Goal: Task Accomplishment & Management: Manage account settings

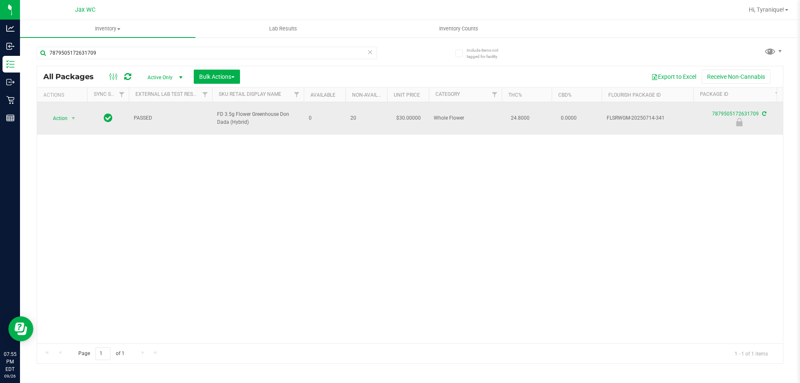
type input "7879505172631709"
click at [57, 117] on span "Action" at bounding box center [56, 119] width 23 height 12
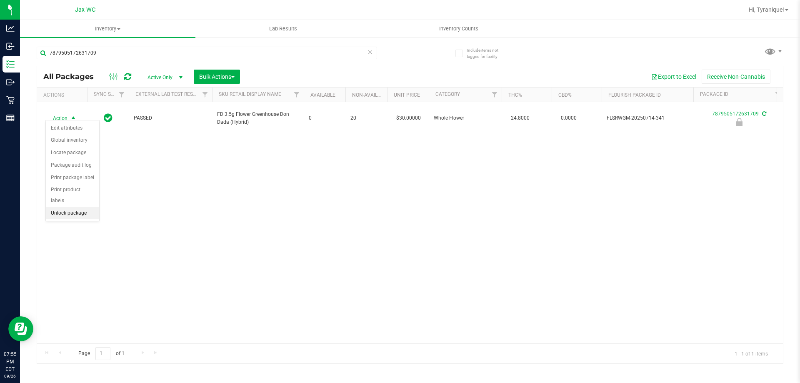
click at [82, 208] on li "Unlock package" at bounding box center [72, 213] width 53 height 13
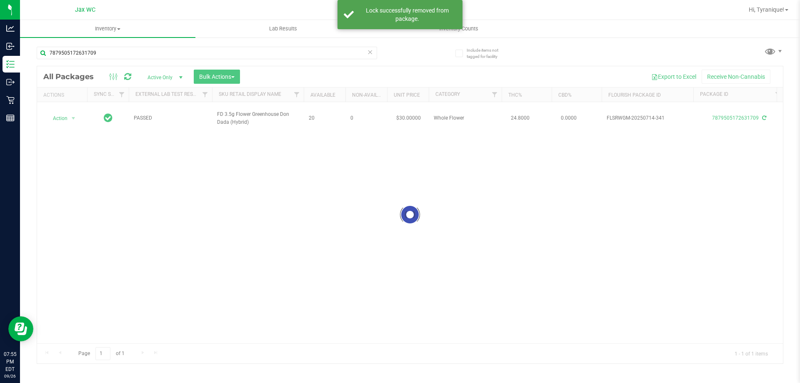
click at [63, 117] on div at bounding box center [410, 214] width 746 height 297
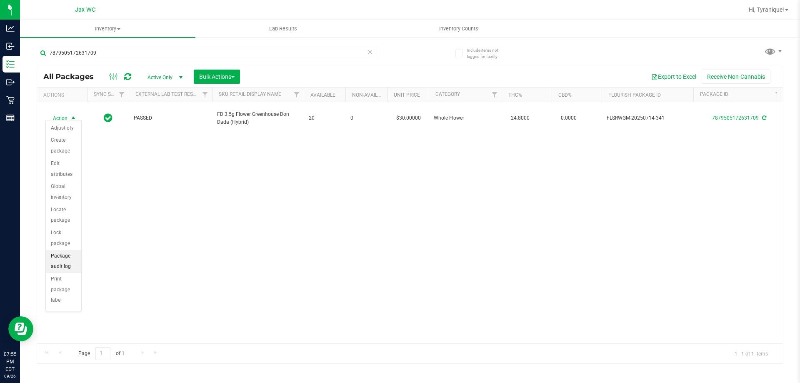
click at [68, 262] on li "Package audit log" at bounding box center [63, 261] width 35 height 23
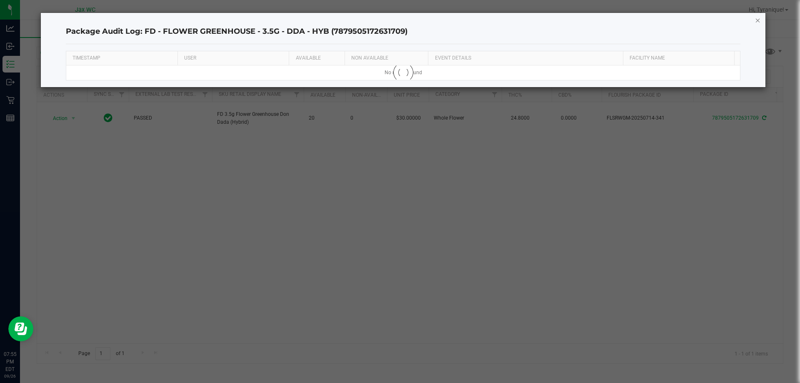
click at [758, 25] on icon "button" at bounding box center [758, 20] width 6 height 10
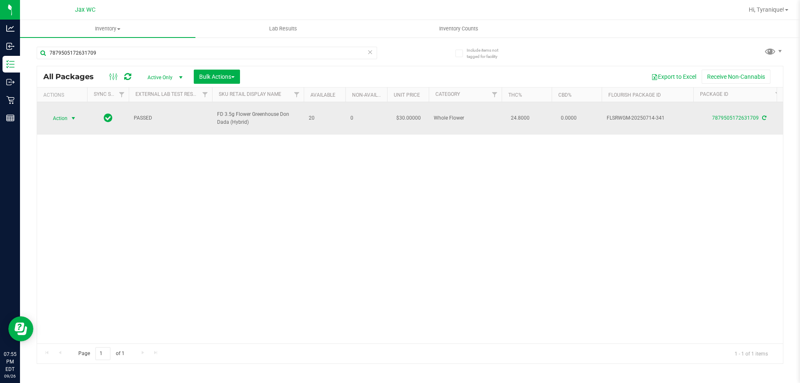
click at [70, 115] on span "select" at bounding box center [73, 118] width 7 height 7
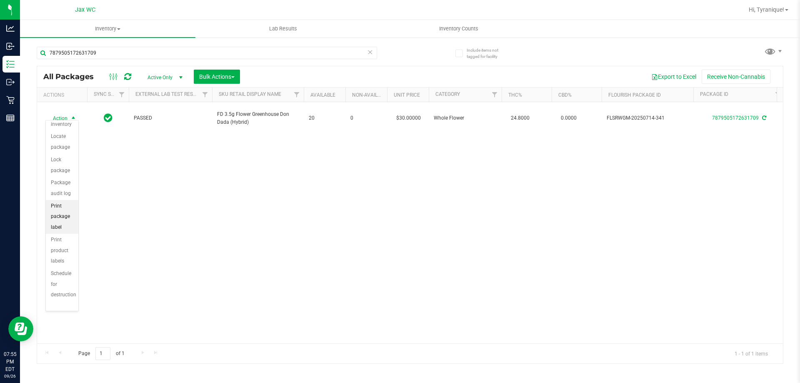
click at [70, 216] on li "Print package label" at bounding box center [62, 217] width 33 height 34
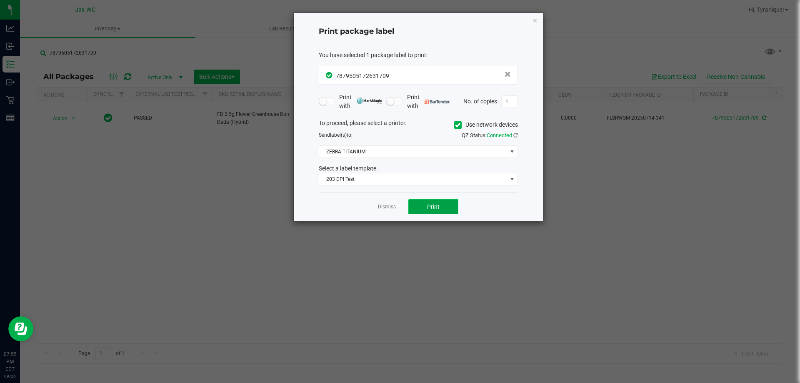
click at [438, 212] on button "Print" at bounding box center [433, 206] width 50 height 15
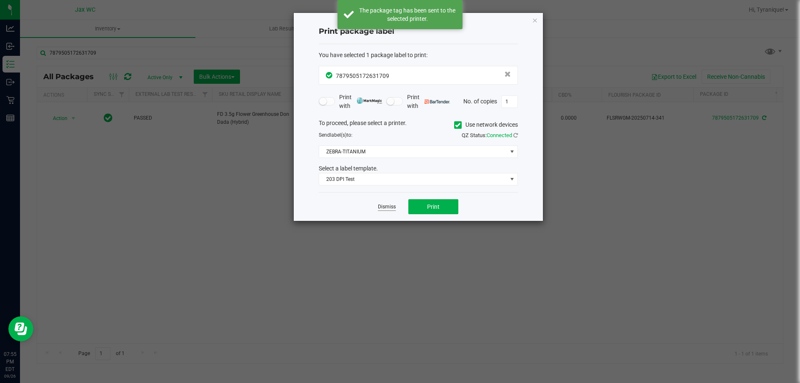
click at [379, 207] on link "Dismiss" at bounding box center [387, 206] width 18 height 7
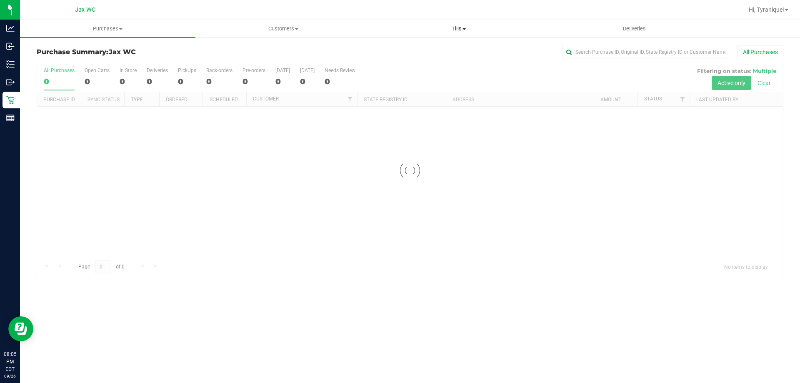
click at [443, 26] on span "Tills" at bounding box center [458, 29] width 175 height 8
click at [421, 50] on span "Manage tills" at bounding box center [399, 50] width 56 height 7
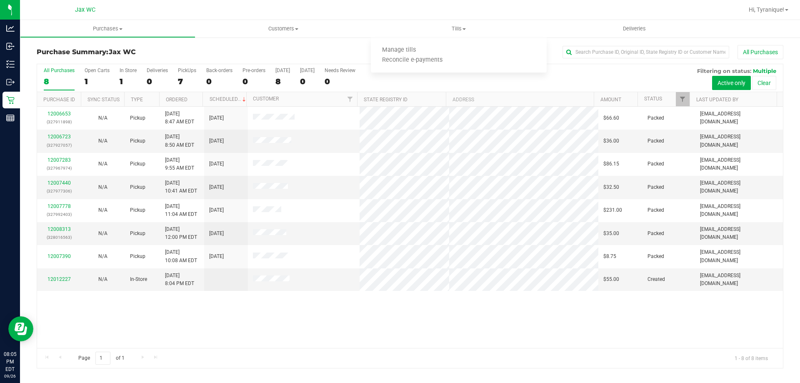
click at [310, 51] on div "All Purchases" at bounding box center [534, 52] width 498 height 14
click at [457, 30] on span "Tills" at bounding box center [458, 29] width 175 height 8
click at [397, 48] on span "Manage tills" at bounding box center [399, 50] width 56 height 7
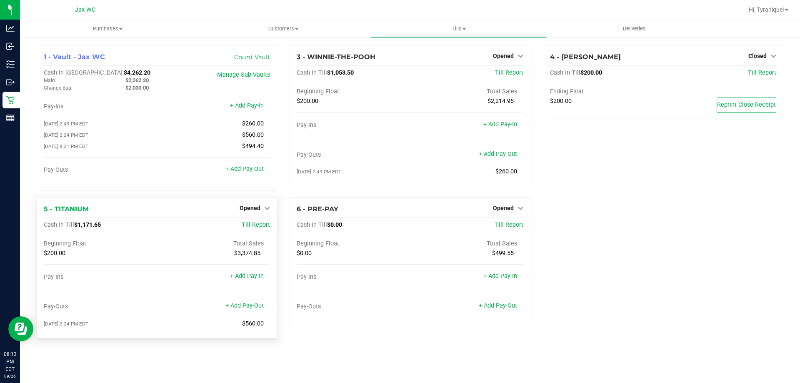
drag, startPoint x: 111, startPoint y: 240, endPoint x: 48, endPoint y: 253, distance: 64.8
drag, startPoint x: 48, startPoint y: 253, endPoint x: 374, endPoint y: 359, distance: 342.5
click at [367, 358] on div "Purchases Summary of purchases Fulfillment All purchases Customers All customer…" at bounding box center [410, 201] width 780 height 363
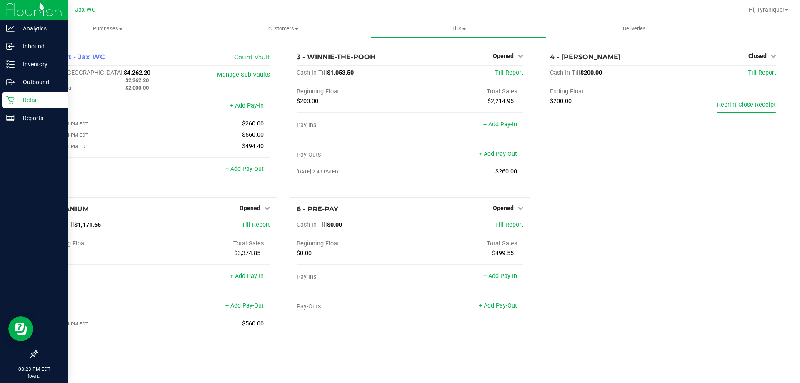
click at [17, 98] on p "Retail" at bounding box center [40, 100] width 50 height 10
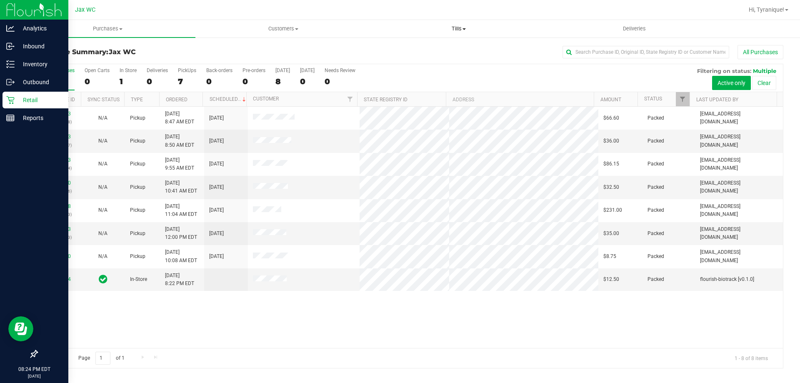
click at [461, 28] on span "Tills" at bounding box center [458, 29] width 175 height 8
click at [440, 50] on li "Manage tills" at bounding box center [458, 50] width 175 height 10
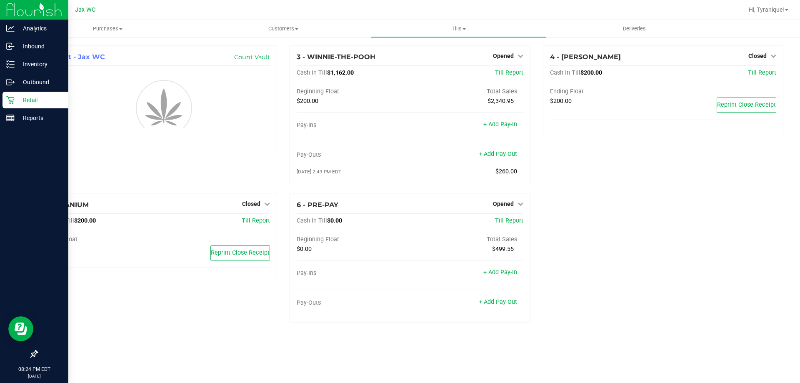
click at [675, 252] on div "1 - Vault - Jax WC Count Vault 3 - WINNIE-THE-POOH Opened Close Till Cash In Ti…" at bounding box center [409, 187] width 759 height 285
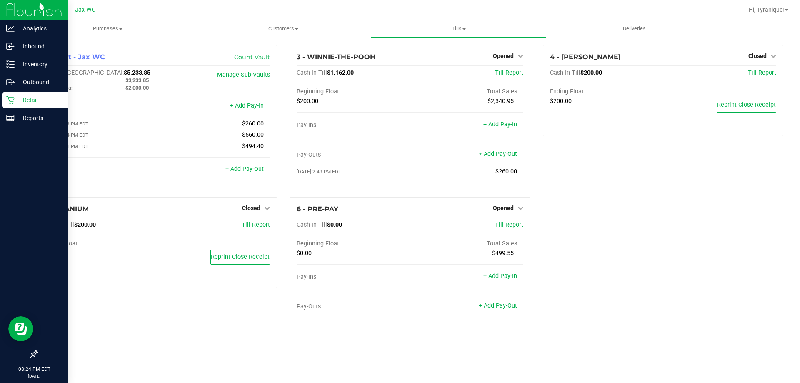
click at [645, 273] on div "1 - Vault - Jax WC Count Vault Cash In Vault: $5,233.85 Main: $3,233.85 Change …" at bounding box center [409, 189] width 759 height 289
click at [770, 9] on span "Hi, Tyranique!" at bounding box center [766, 9] width 35 height 7
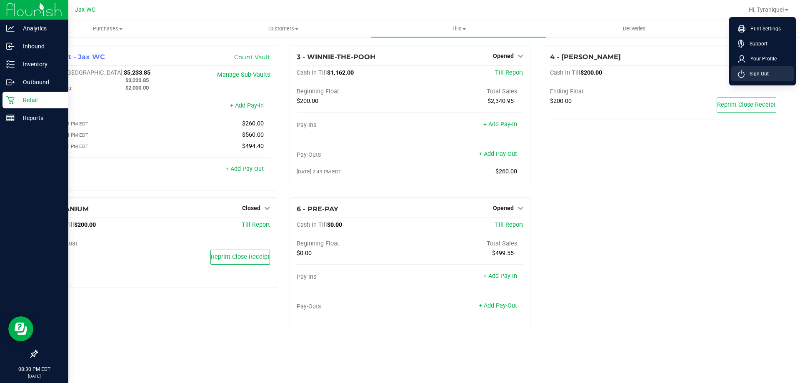
click at [770, 68] on li "Sign Out" at bounding box center [762, 73] width 63 height 15
